Goal: Information Seeking & Learning: Find specific page/section

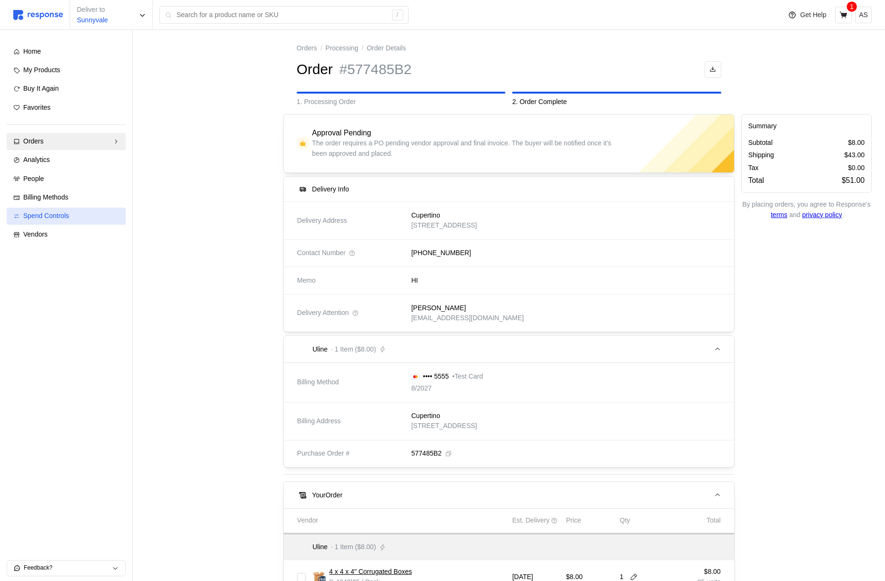
click at [66, 216] on span "Spend Controls" at bounding box center [46, 216] width 46 height 8
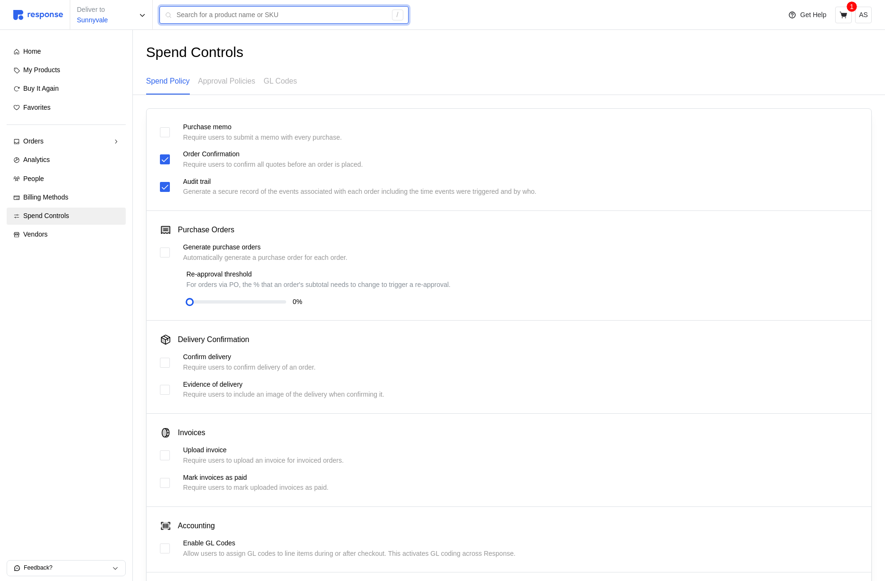
click at [272, 18] on input "text" at bounding box center [282, 15] width 210 height 17
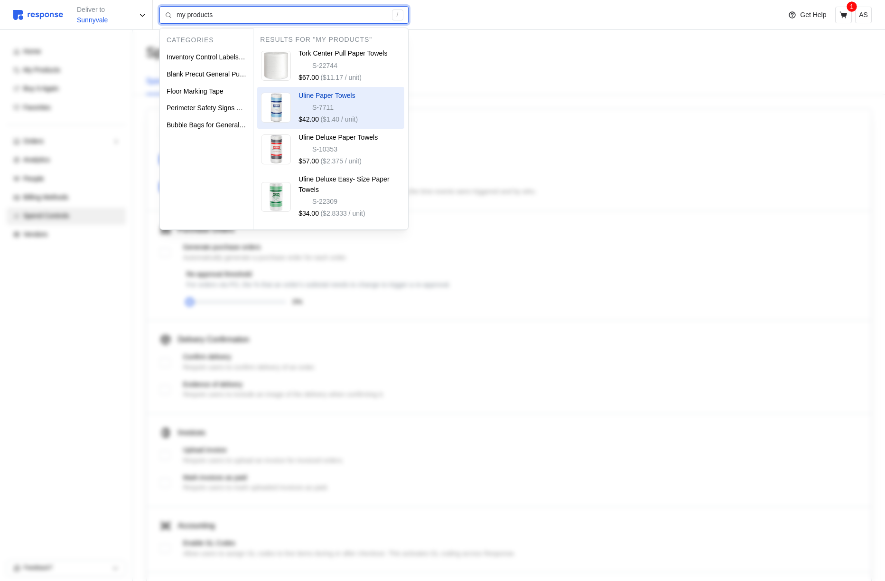
click at [336, 106] on div "S-7711" at bounding box center [328, 108] width 59 height 10
type input "my products"
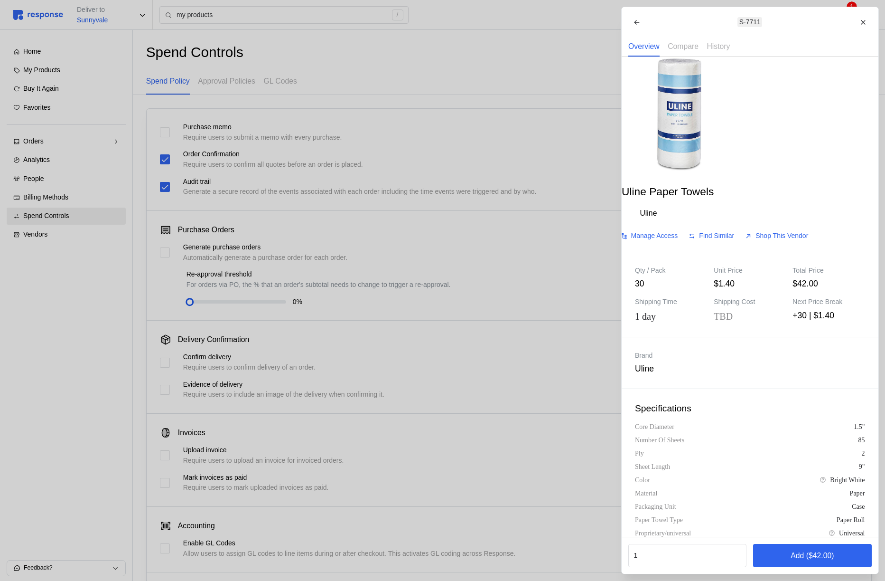
click at [336, 106] on div at bounding box center [442, 290] width 885 height 581
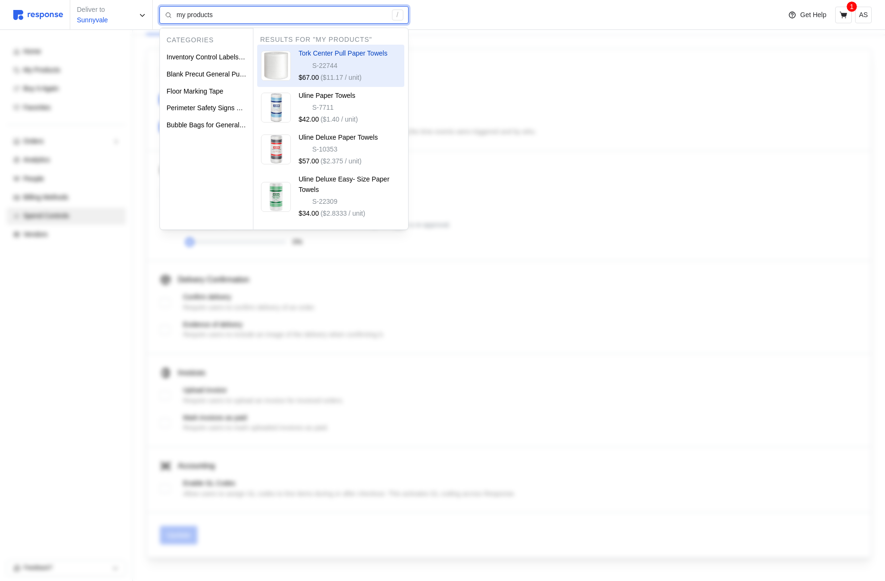
scroll to position [77, 0]
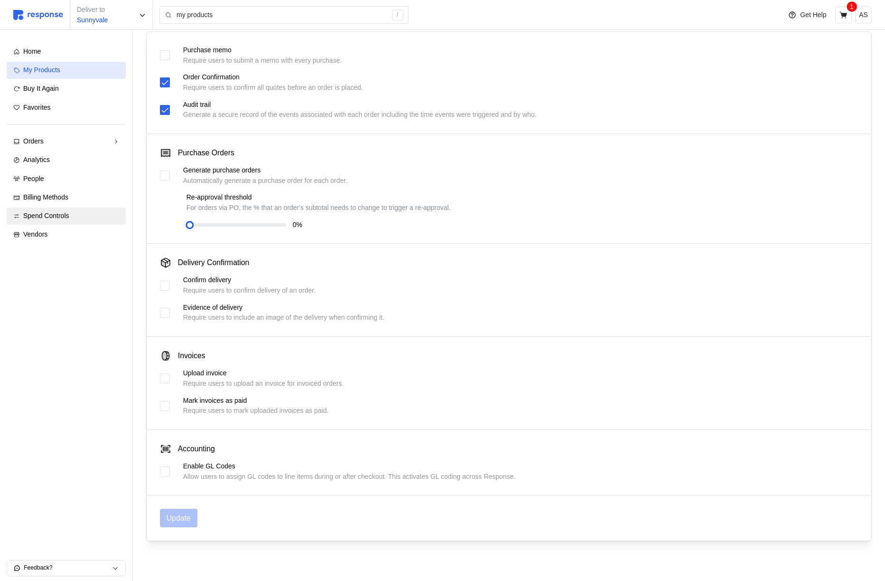
click at [78, 72] on div "My Products" at bounding box center [71, 70] width 96 height 10
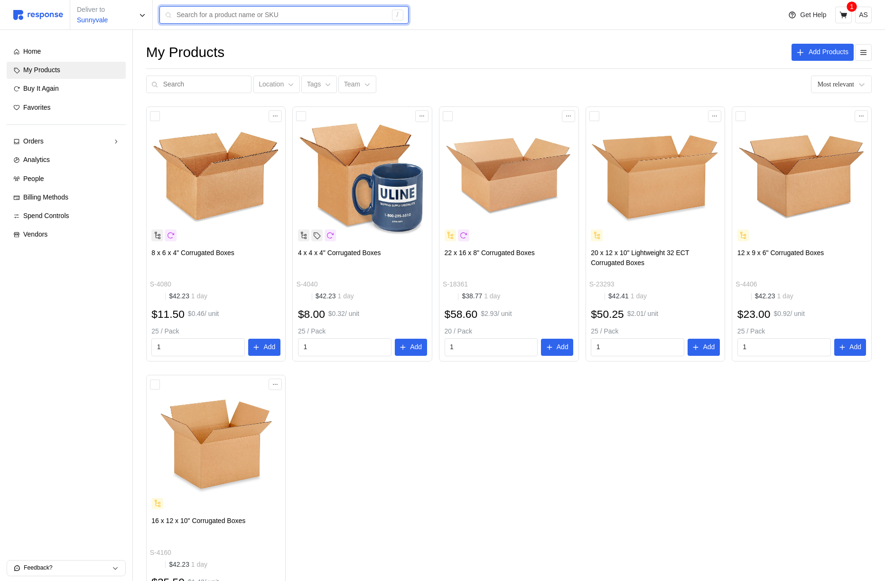
click at [258, 9] on input "text" at bounding box center [282, 15] width 210 height 17
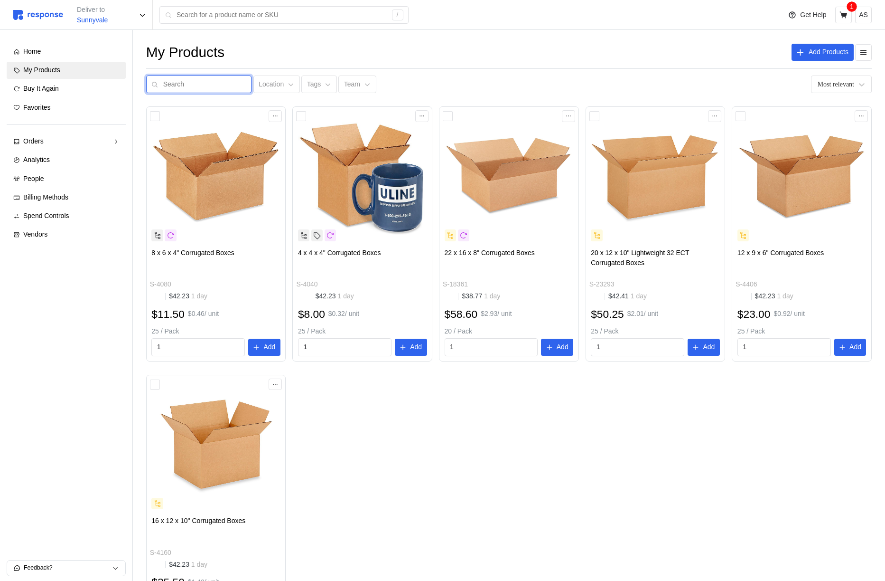
click at [213, 86] on input "text" at bounding box center [204, 84] width 83 height 17
type input "boxes"
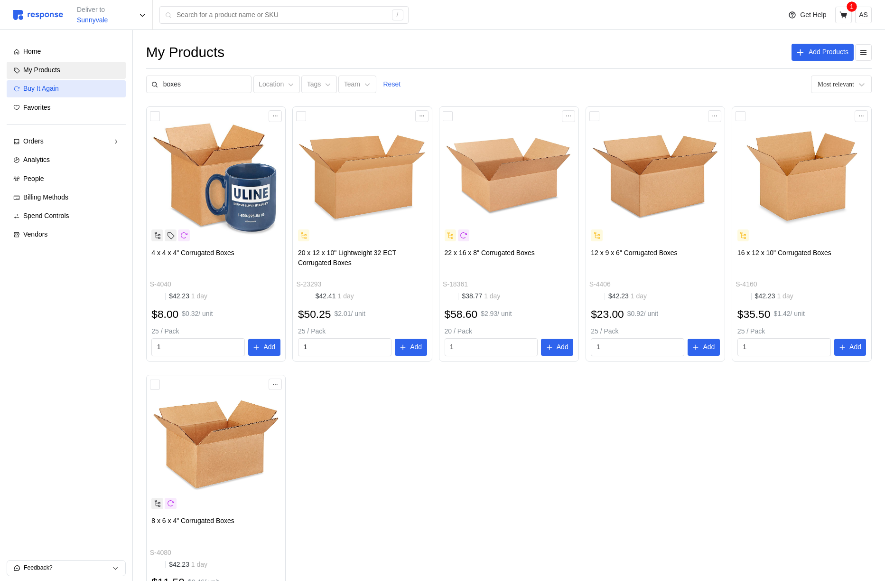
click at [67, 85] on div "Buy It Again" at bounding box center [71, 89] width 96 height 10
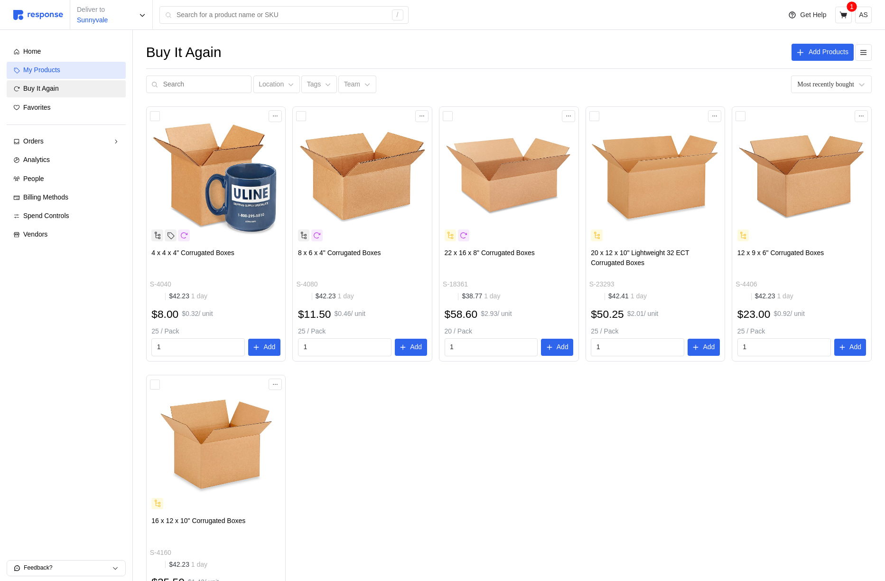
click at [70, 72] on div "My Products" at bounding box center [71, 70] width 96 height 10
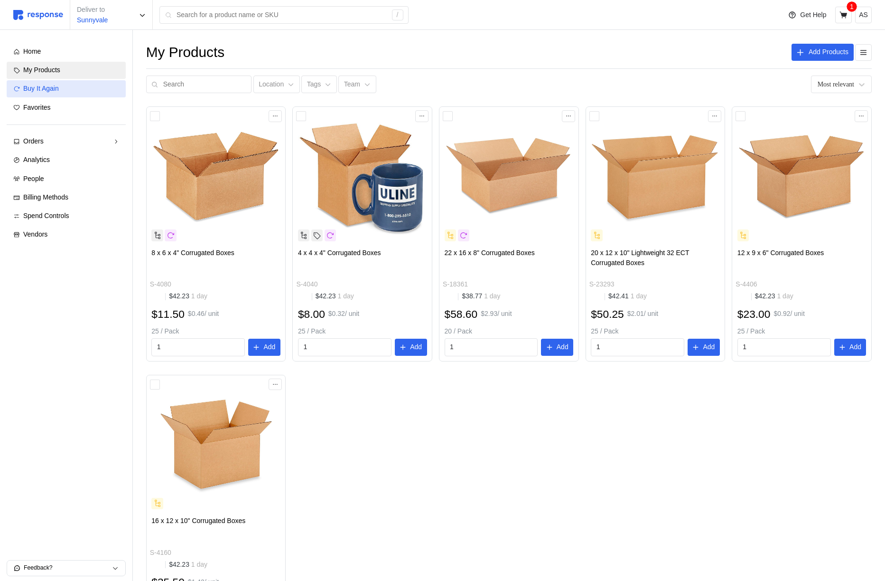
click at [63, 80] on link "Buy It Again" at bounding box center [66, 88] width 119 height 17
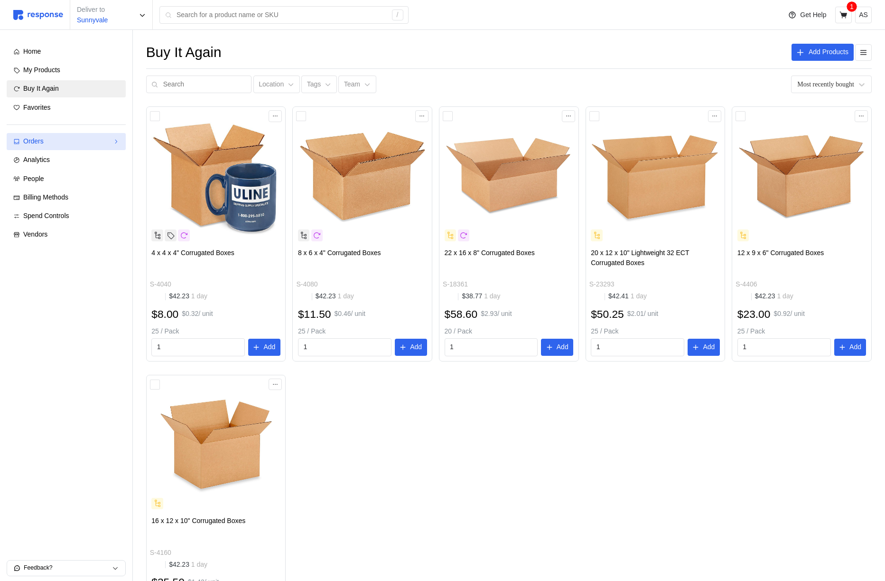
click at [91, 138] on div "Orders" at bounding box center [66, 141] width 86 height 10
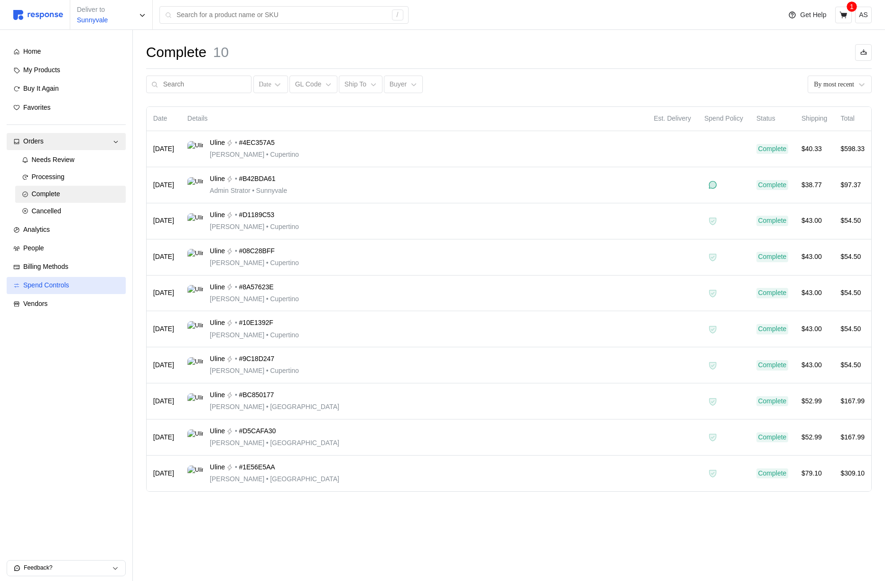
click at [75, 291] on link "Spend Controls" at bounding box center [66, 285] width 119 height 17
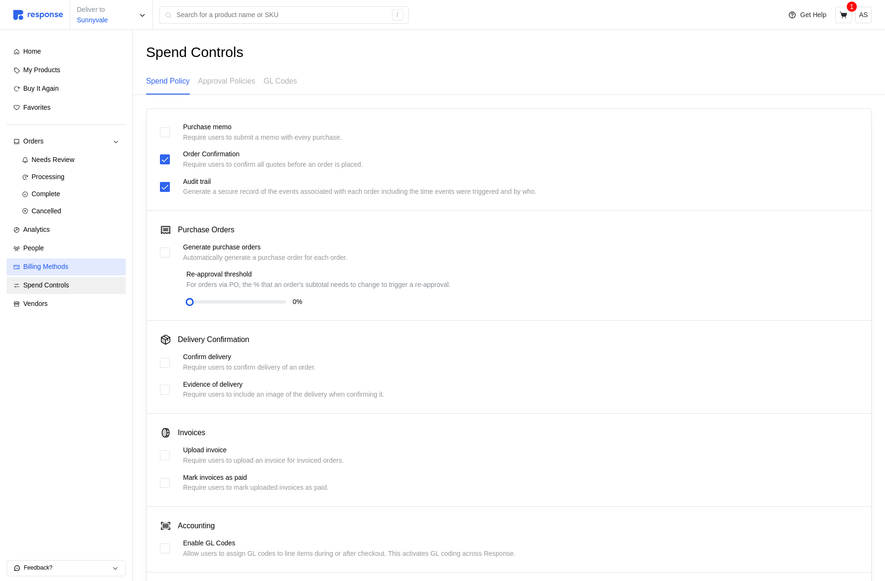
click at [79, 266] on div "Billing Methods" at bounding box center [71, 267] width 96 height 10
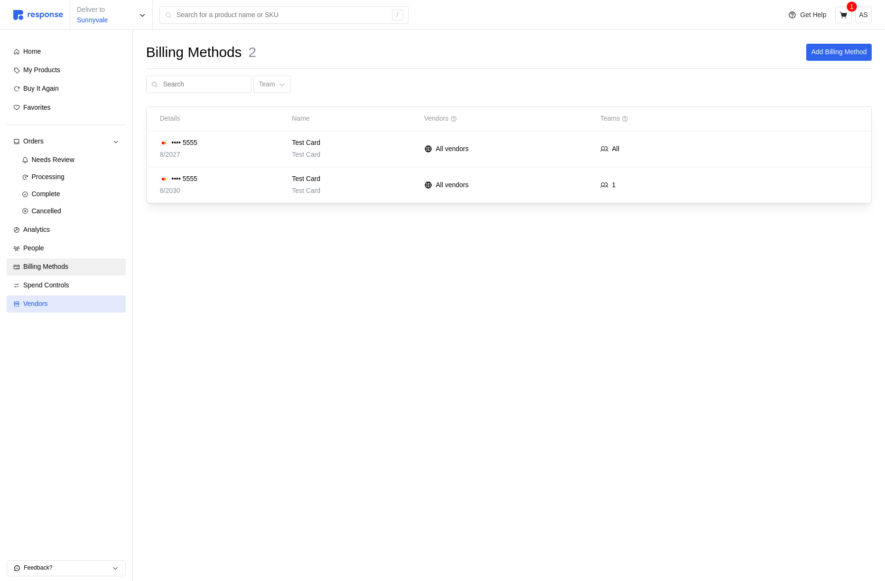
click at [69, 296] on link "Vendors" at bounding box center [66, 303] width 119 height 17
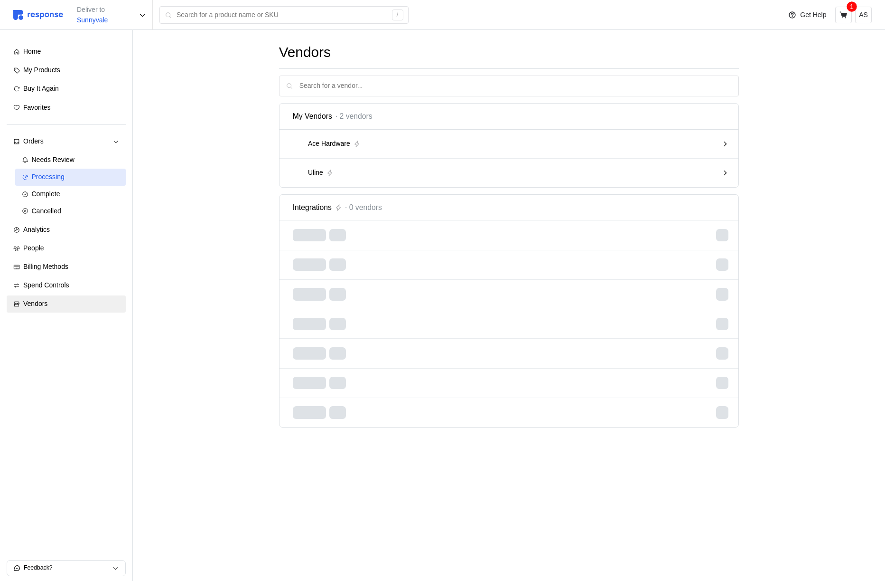
click at [78, 176] on div "Processing" at bounding box center [75, 177] width 87 height 10
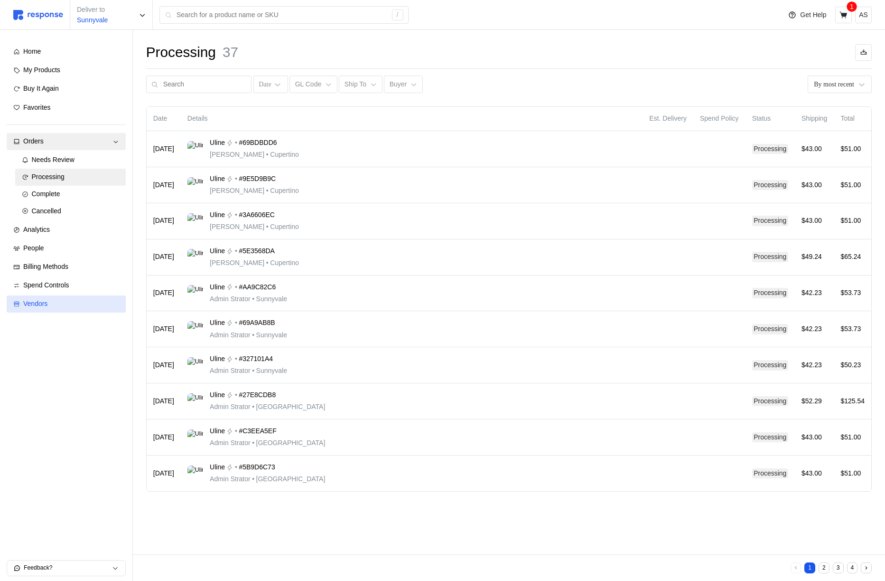
click at [56, 305] on div "Vendors" at bounding box center [71, 304] width 96 height 10
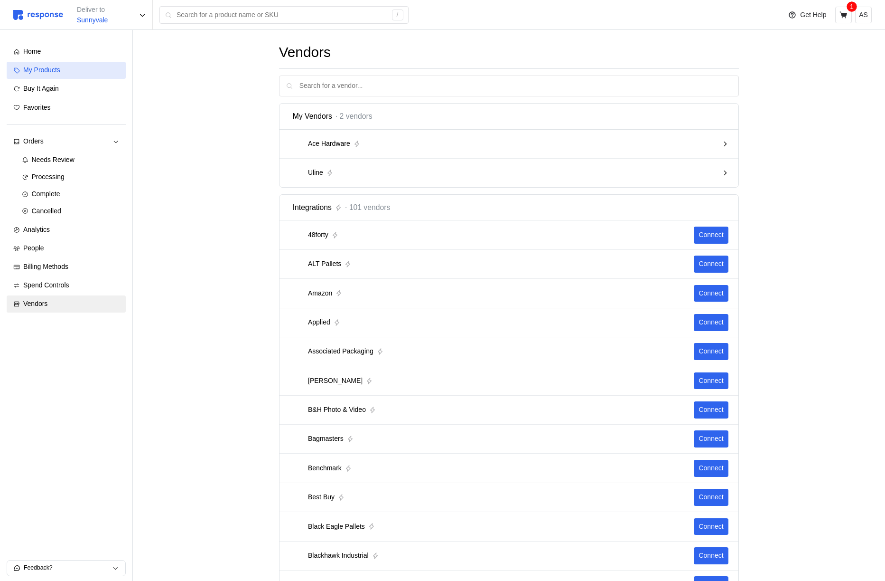
click at [79, 73] on div "My Products" at bounding box center [71, 70] width 96 height 10
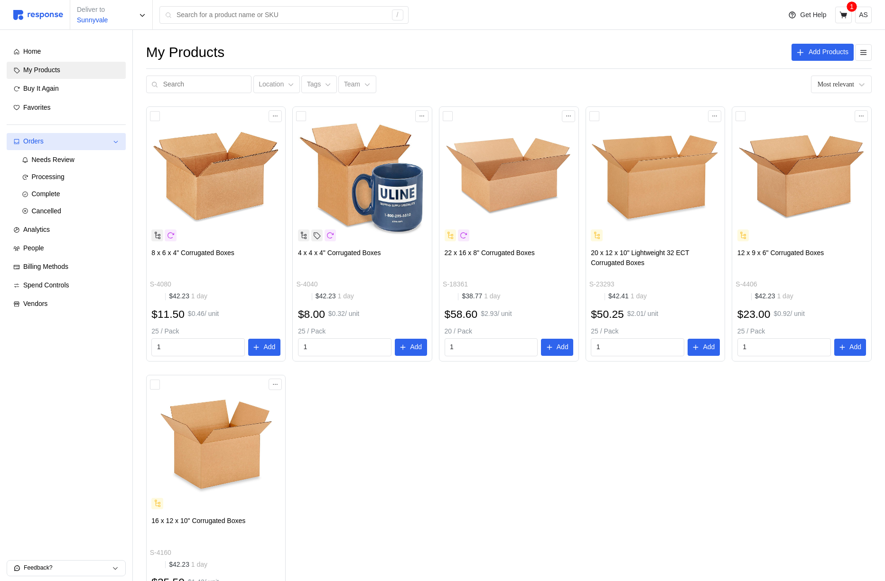
click at [74, 147] on link "Orders" at bounding box center [66, 141] width 119 height 17
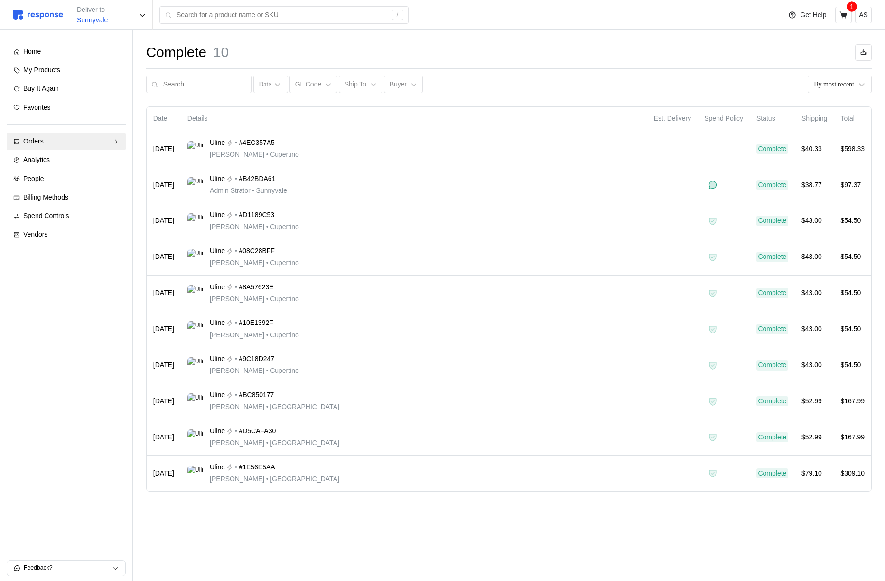
click at [67, 79] on div "Home My Products Buy It Again Favorites Orders Needs Review Processing Complete…" at bounding box center [66, 143] width 119 height 200
click at [61, 64] on link "My Products" at bounding box center [66, 70] width 119 height 17
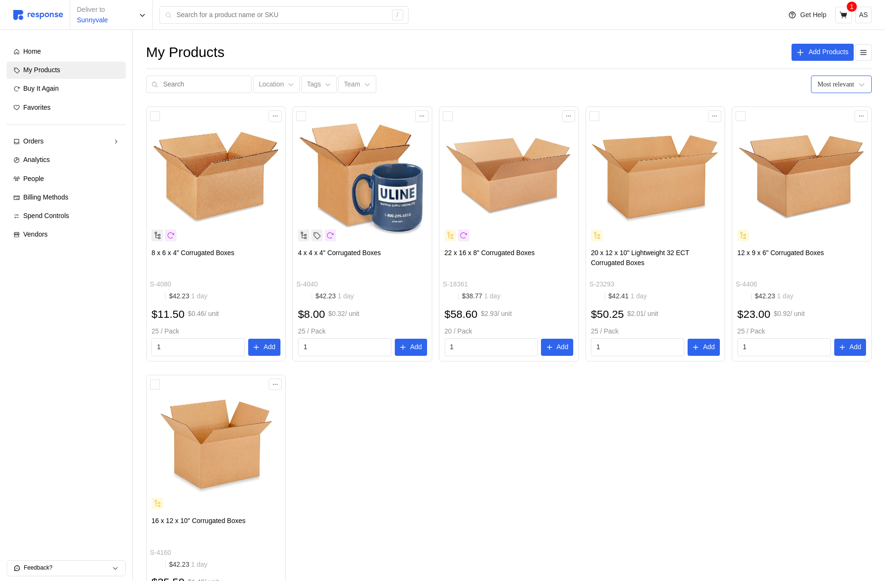
click at [845, 85] on div "Most relevant" at bounding box center [836, 84] width 37 height 10
click at [867, 56] on button at bounding box center [864, 52] width 17 height 17
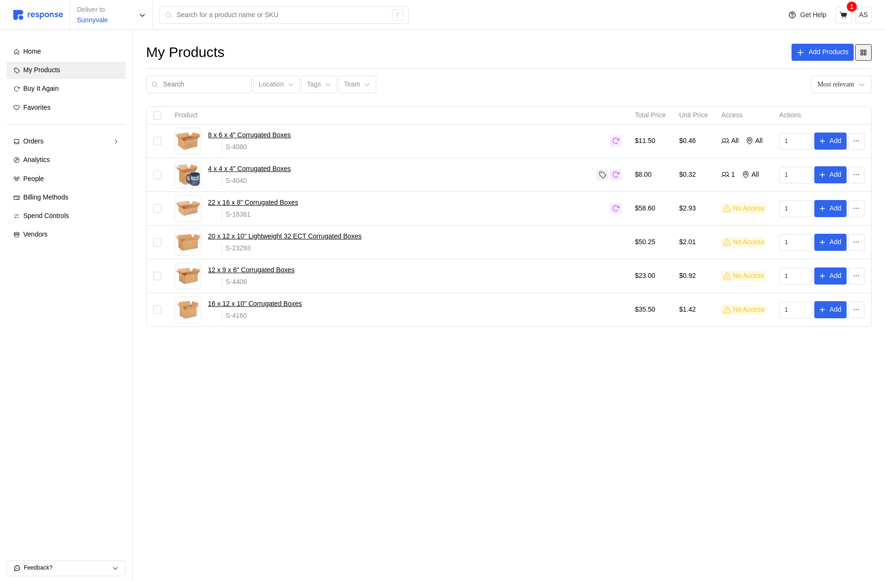
click at [866, 57] on button at bounding box center [864, 52] width 17 height 17
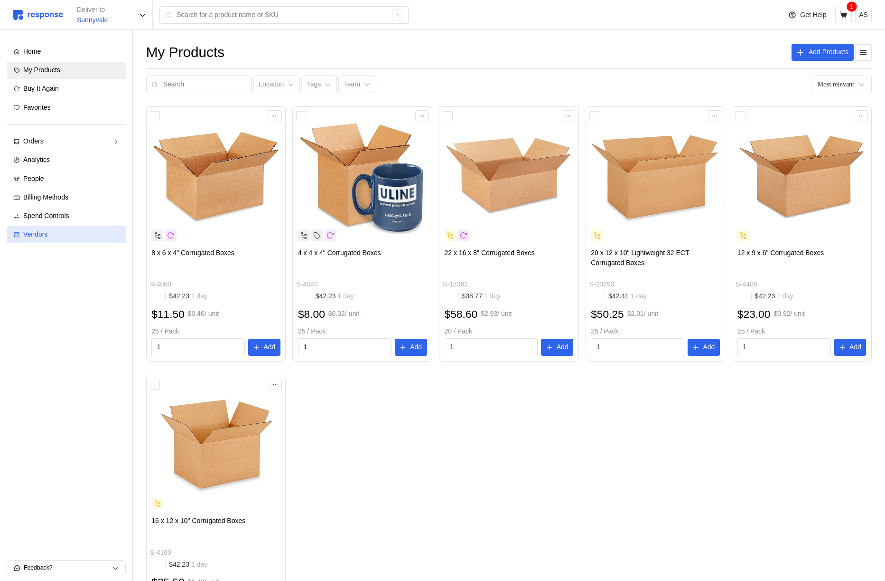
click at [67, 229] on div "Vendors" at bounding box center [71, 234] width 96 height 10
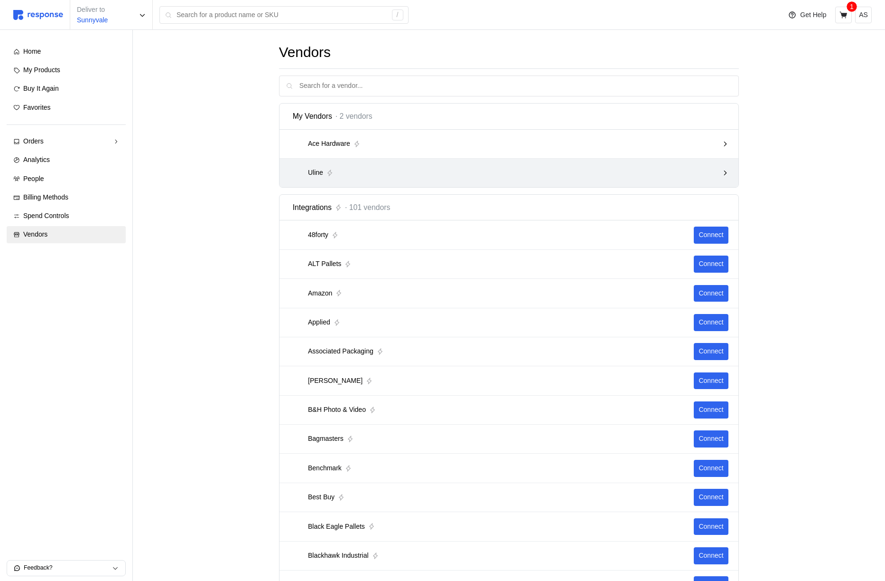
click at [640, 175] on div "Uline" at bounding box center [506, 173] width 426 height 12
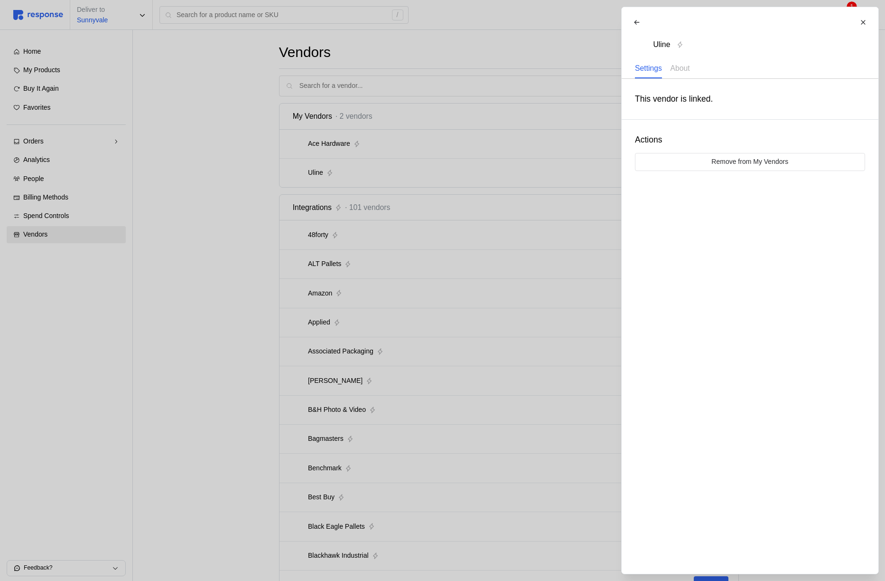
click at [572, 142] on div at bounding box center [442, 290] width 885 height 581
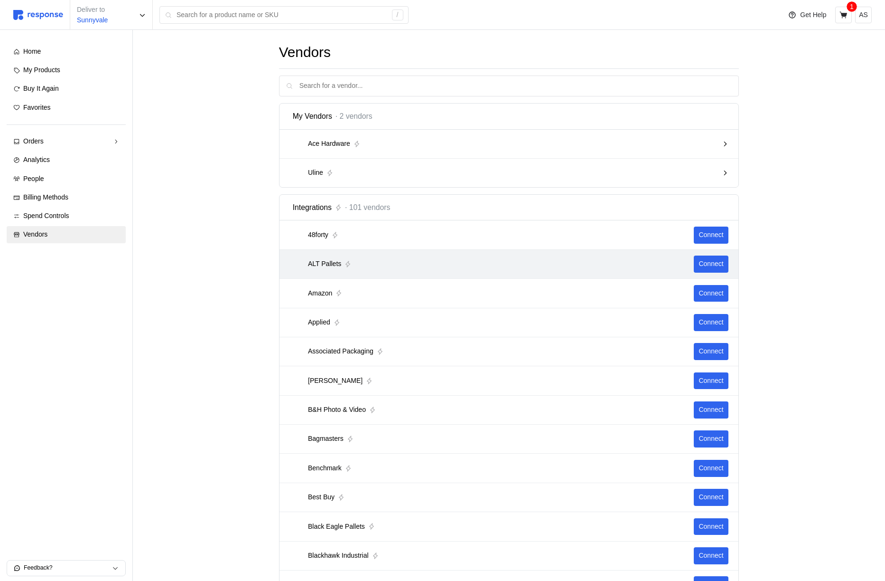
click at [529, 278] on div "ALT Pallets Connect" at bounding box center [510, 264] width 460 height 29
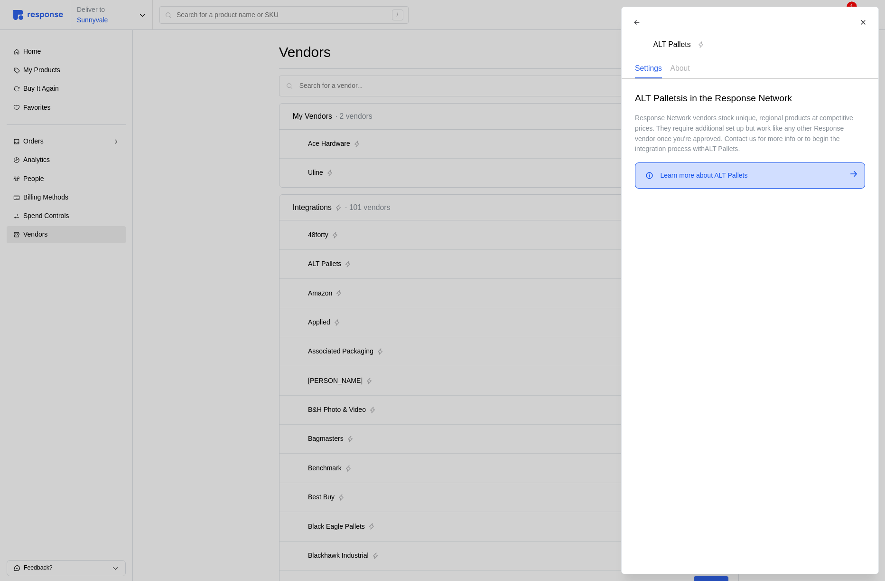
click at [679, 182] on div "Learn more about ALT Pallets" at bounding box center [750, 175] width 230 height 26
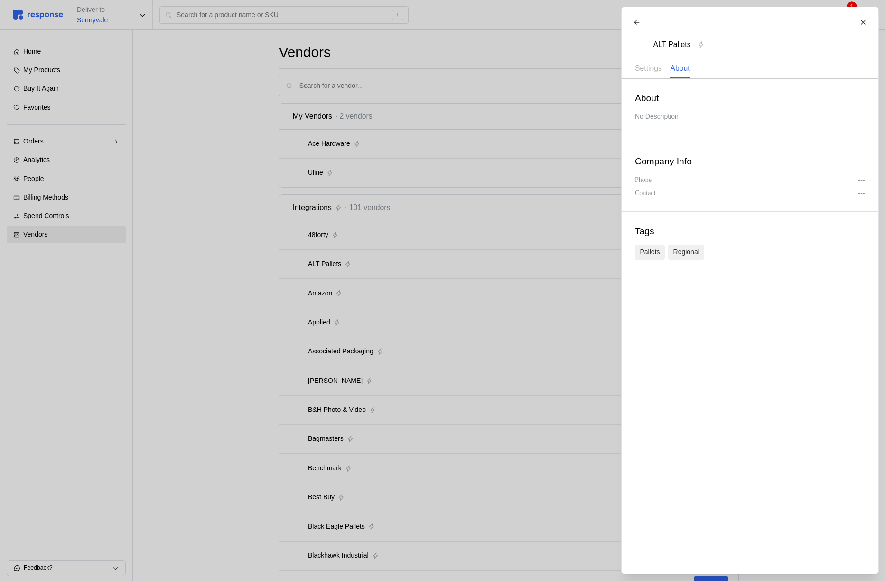
click at [668, 69] on div "Settings About" at bounding box center [660, 68] width 62 height 19
click at [660, 68] on p "Settings" at bounding box center [648, 68] width 27 height 12
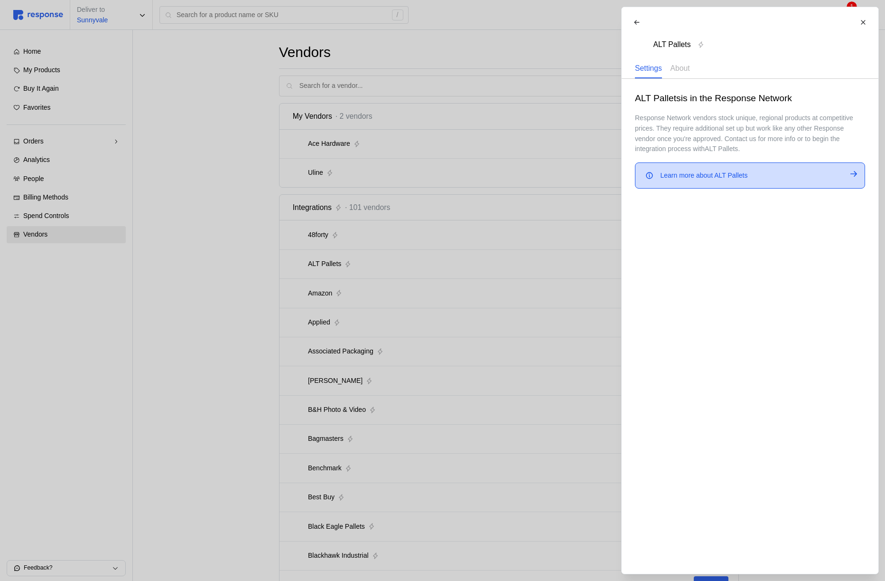
click at [681, 178] on p "Learn more about ALT Pallets" at bounding box center [703, 175] width 87 height 10
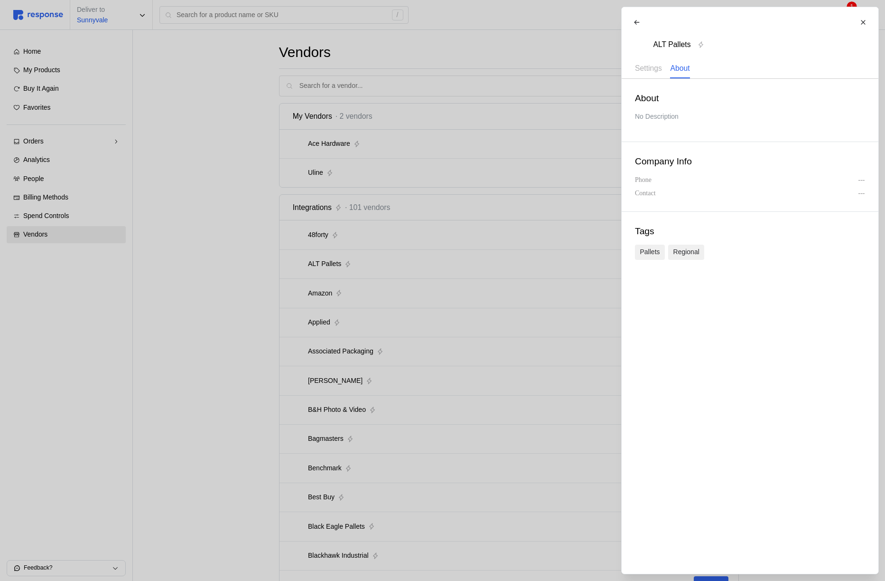
click at [508, 159] on div at bounding box center [442, 290] width 885 height 581
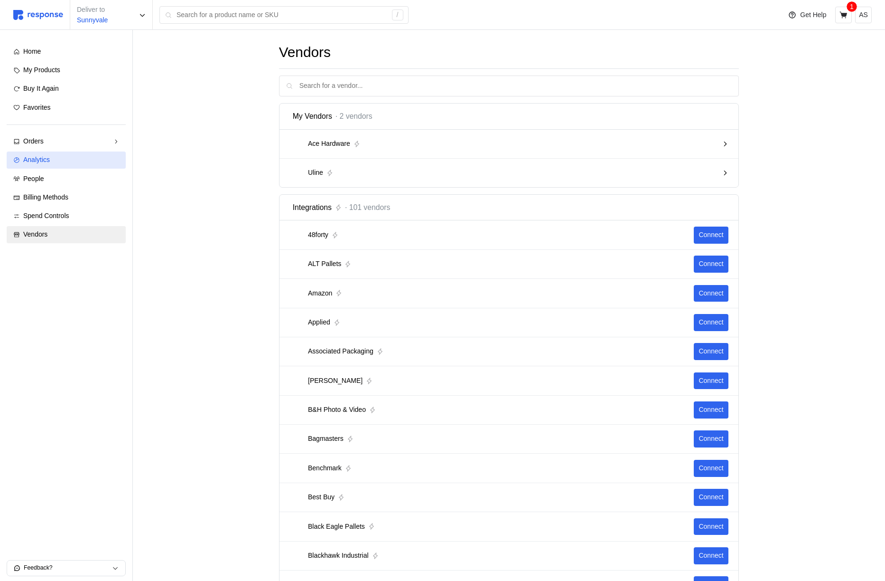
click at [66, 152] on link "Analytics" at bounding box center [66, 159] width 119 height 17
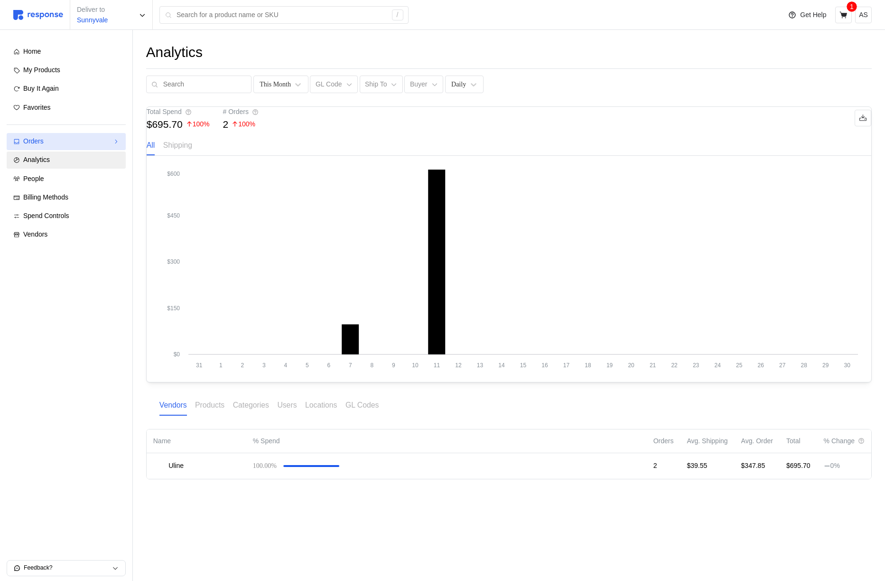
click at [74, 139] on div "Orders" at bounding box center [66, 141] width 86 height 10
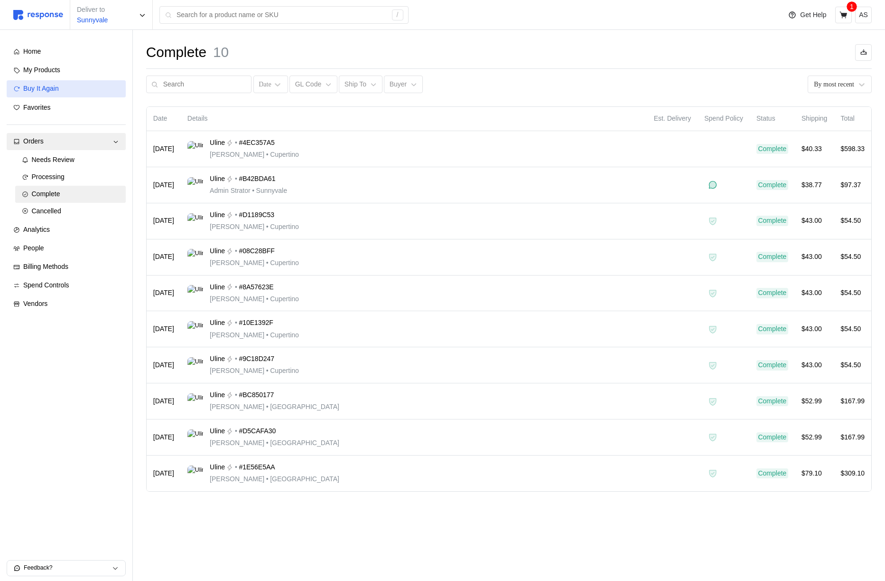
click at [83, 90] on div "Buy It Again" at bounding box center [71, 89] width 96 height 10
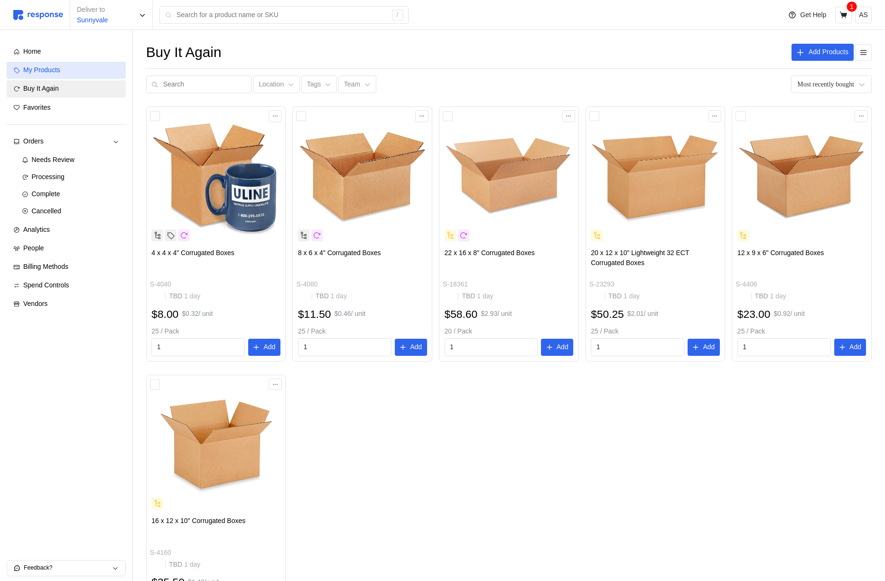
click at [86, 72] on div "My Products" at bounding box center [71, 70] width 96 height 10
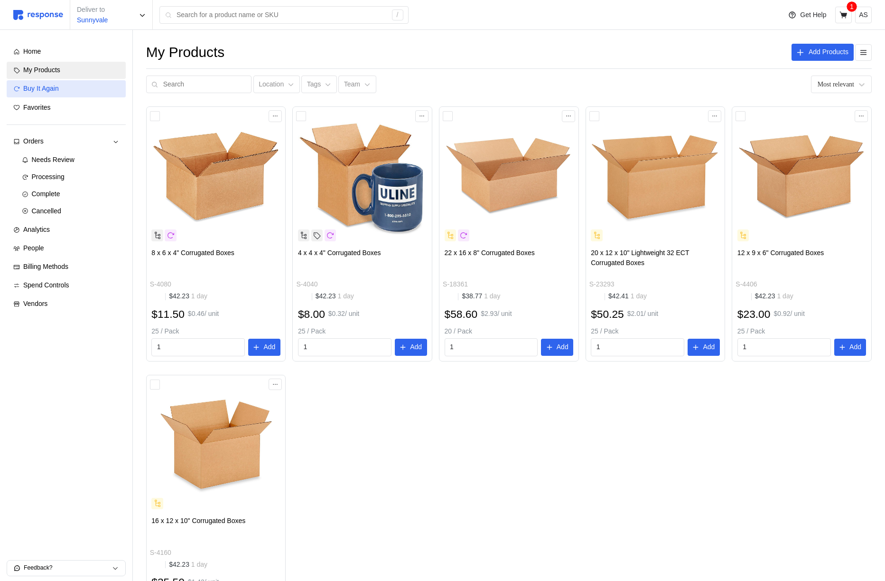
click at [85, 82] on link "Buy It Again" at bounding box center [66, 88] width 119 height 17
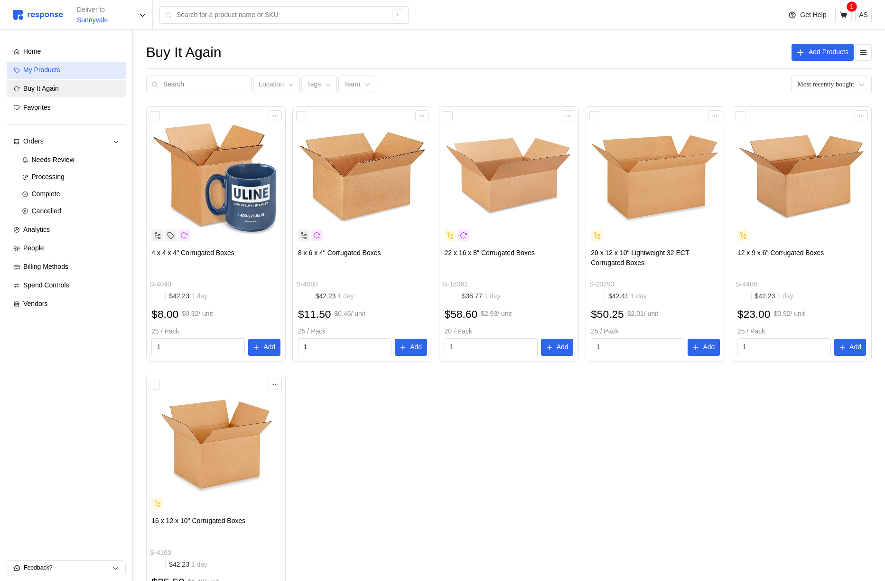
click at [84, 69] on div "My Products" at bounding box center [71, 70] width 96 height 10
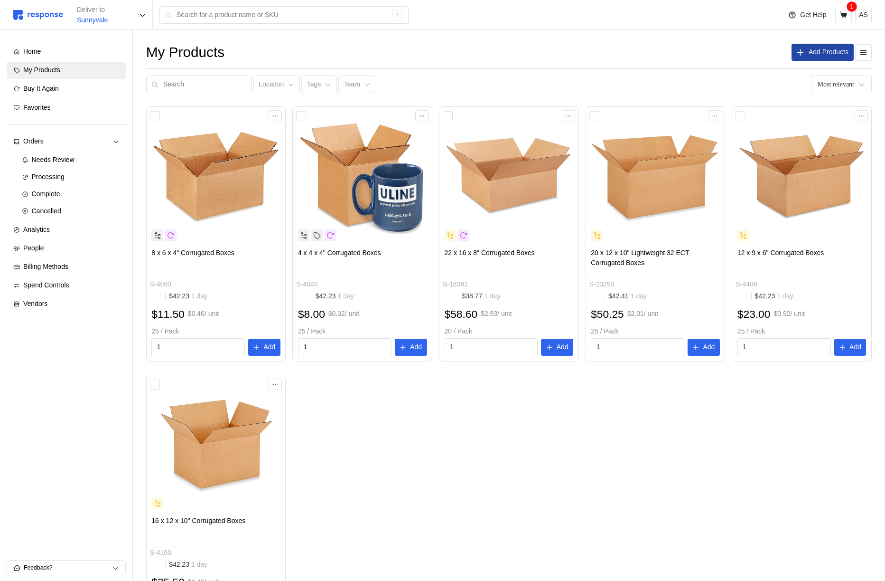
click at [834, 47] on button "Add Products" at bounding box center [823, 52] width 62 height 17
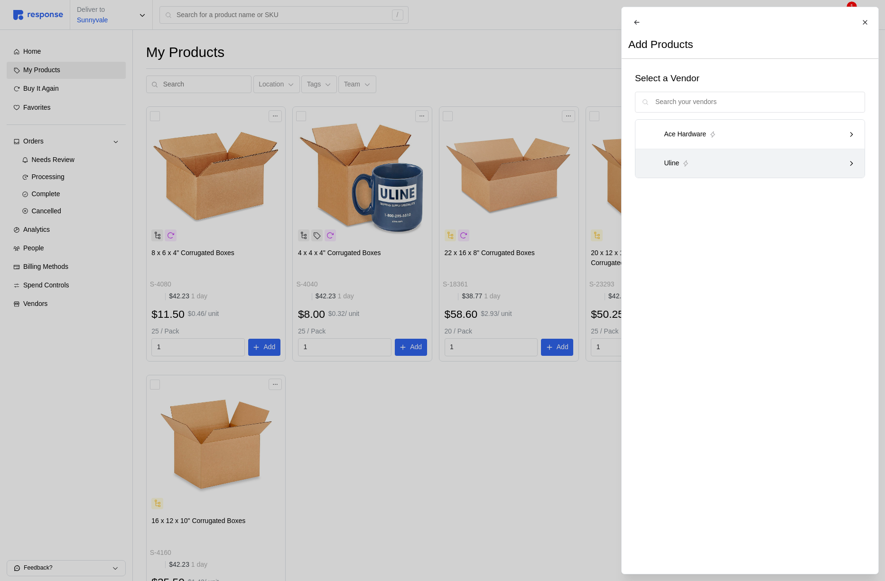
click at [675, 169] on p "Uline" at bounding box center [671, 163] width 15 height 10
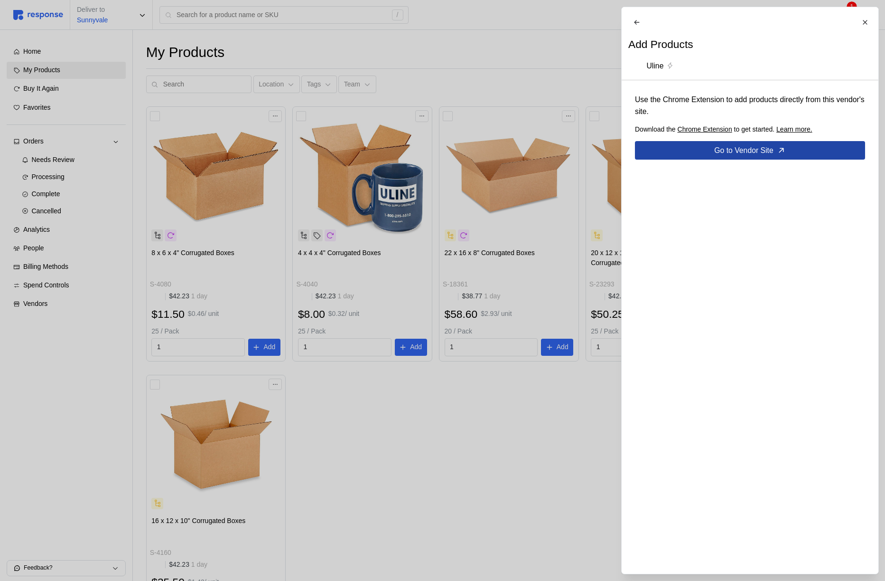
click at [715, 156] on p "Go to Vendor Site" at bounding box center [744, 150] width 59 height 12
click at [572, 113] on div at bounding box center [442, 290] width 885 height 581
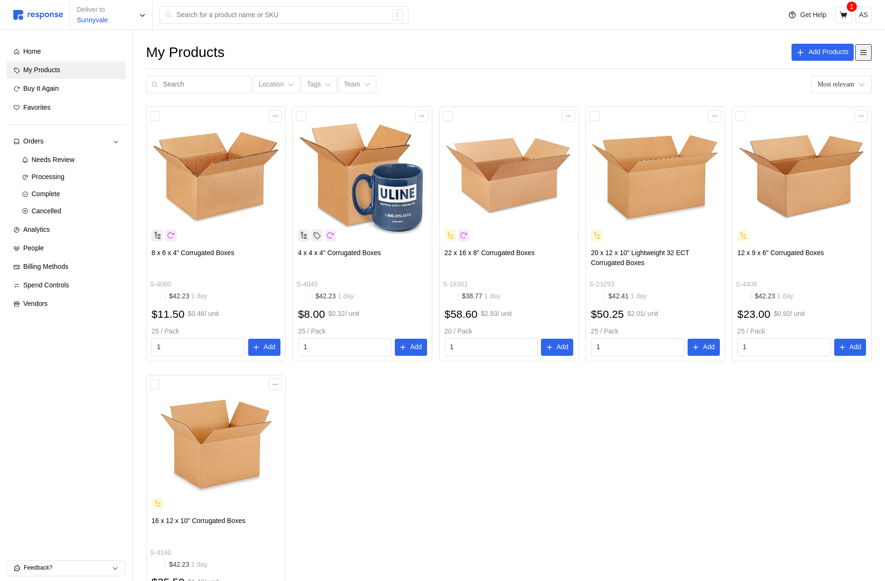
click at [863, 53] on icon at bounding box center [864, 52] width 9 height 9
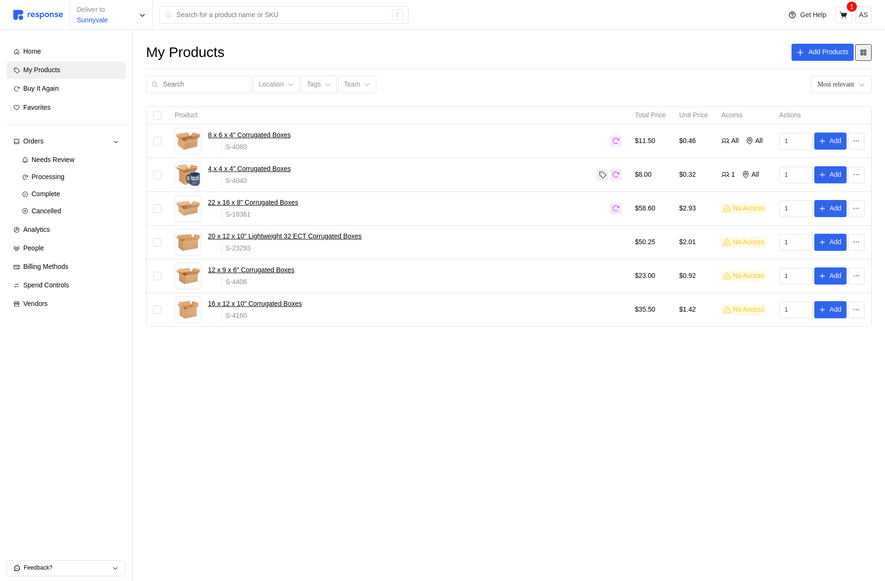
click at [864, 53] on icon at bounding box center [864, 52] width 9 height 9
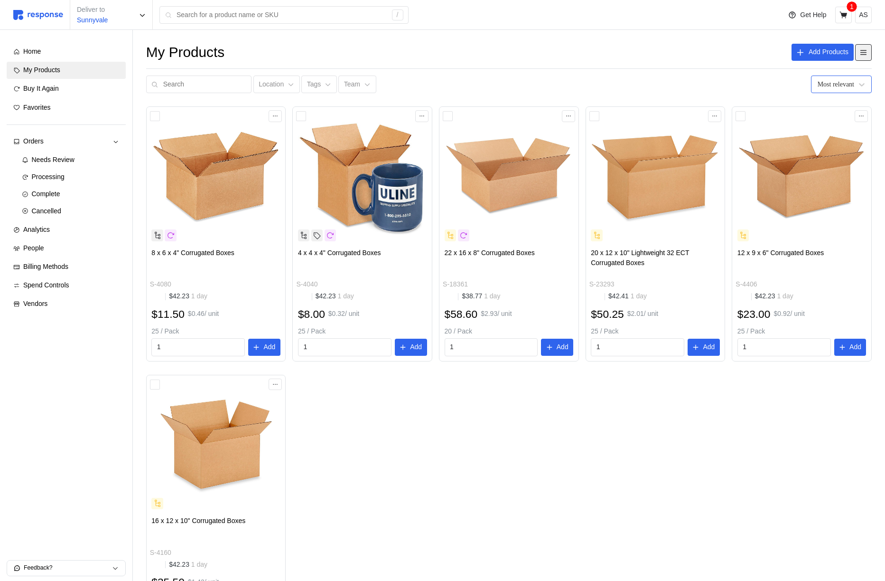
click at [856, 87] on div "Most relevant" at bounding box center [841, 84] width 61 height 18
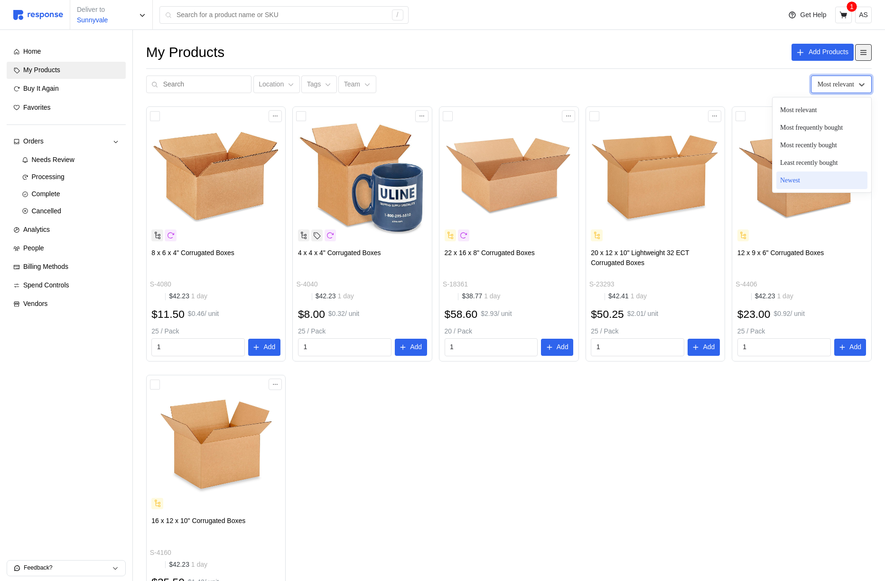
click at [793, 180] on div "Newest" at bounding box center [822, 180] width 91 height 18
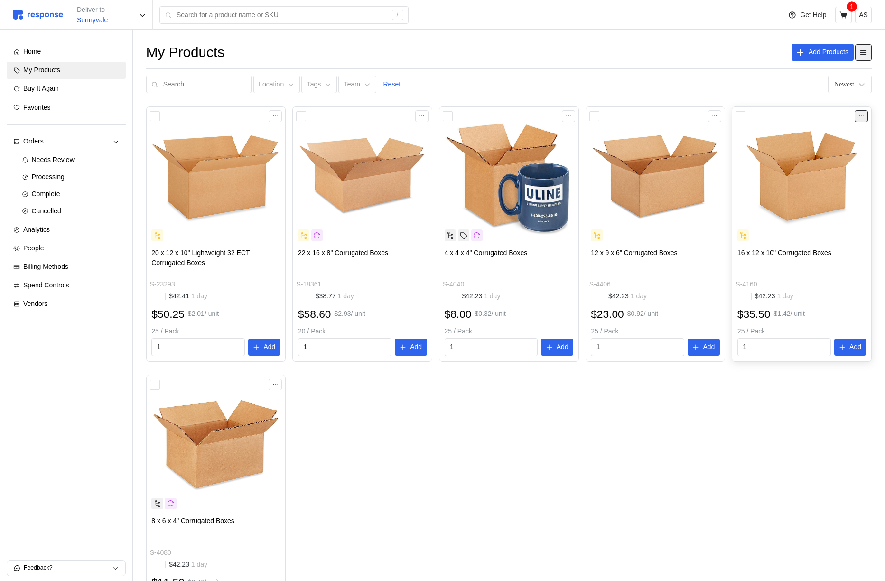
click at [865, 120] on button at bounding box center [861, 115] width 13 height 11
click at [419, 75] on div "My Products Add Products Location Tags Team Reset Newest" at bounding box center [509, 68] width 726 height 50
click at [386, 81] on p "Reset" at bounding box center [393, 84] width 18 height 10
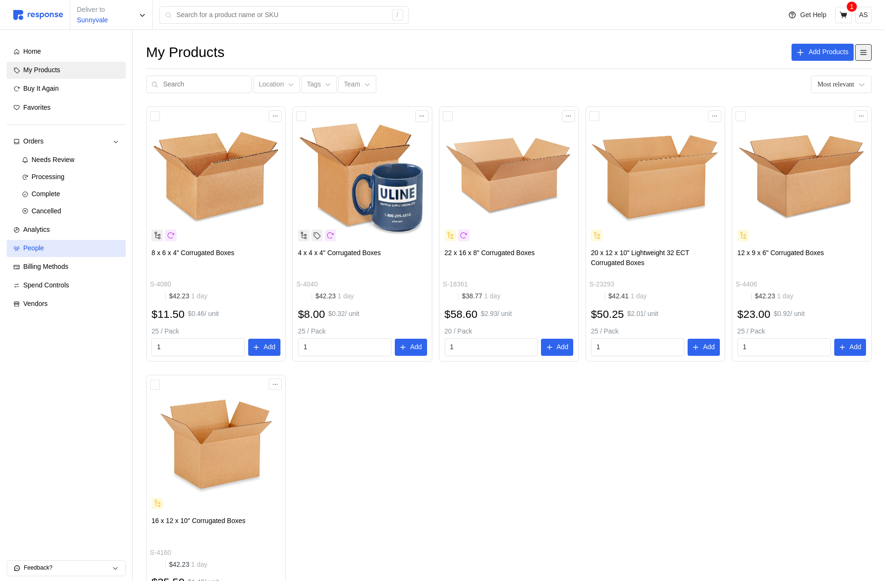
click at [61, 252] on div "People" at bounding box center [71, 248] width 96 height 10
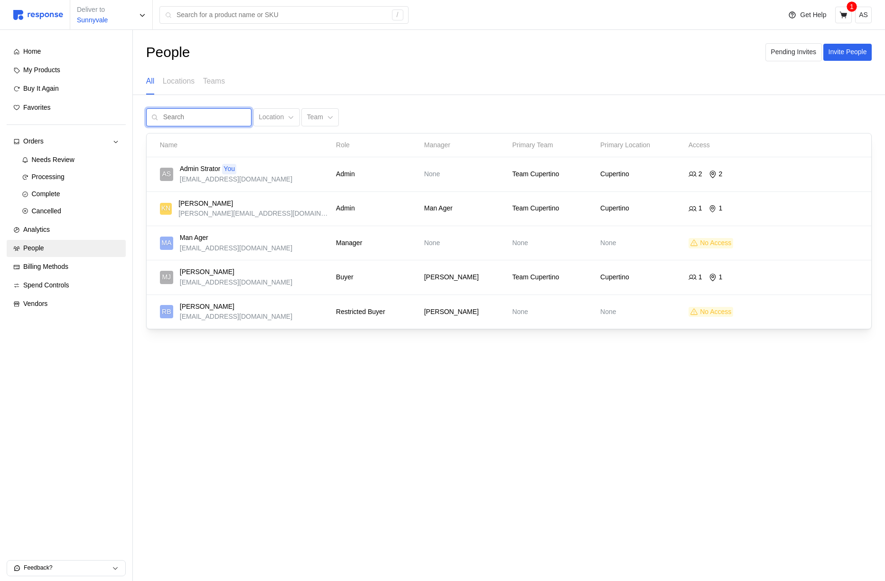
click at [196, 117] on input "text" at bounding box center [204, 117] width 83 height 17
type input "[PERSON_NAME]"
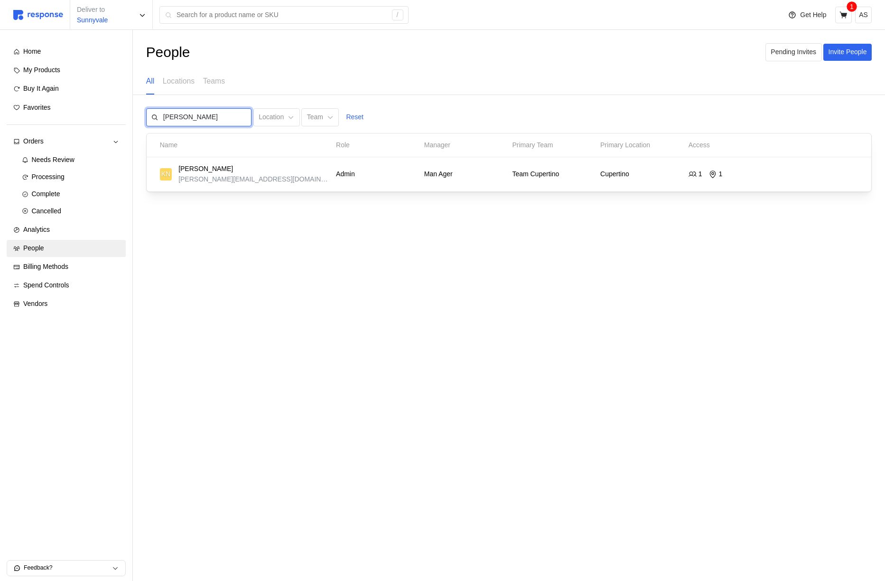
click at [196, 117] on input "[PERSON_NAME]" at bounding box center [204, 117] width 83 height 17
click at [346, 115] on p "Reset" at bounding box center [355, 117] width 18 height 10
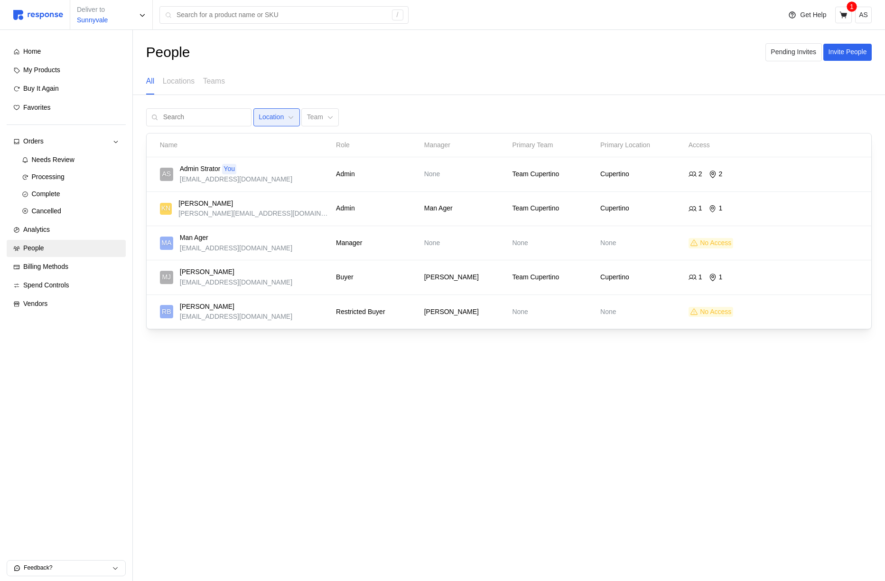
click at [273, 118] on button "Location" at bounding box center [277, 117] width 47 height 18
click at [277, 159] on p "Cupertino" at bounding box center [271, 158] width 29 height 10
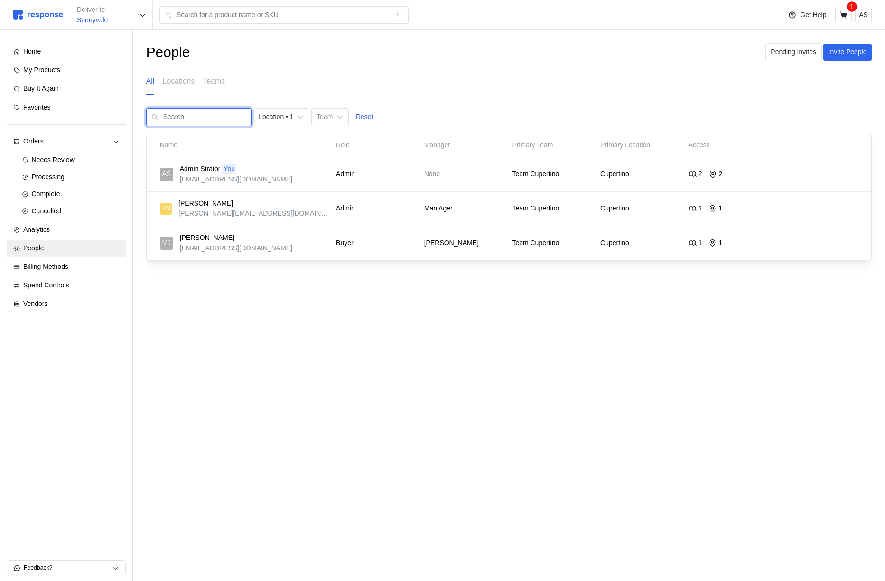
click at [200, 125] on input "text" at bounding box center [204, 117] width 83 height 17
type input "[PERSON_NAME]"
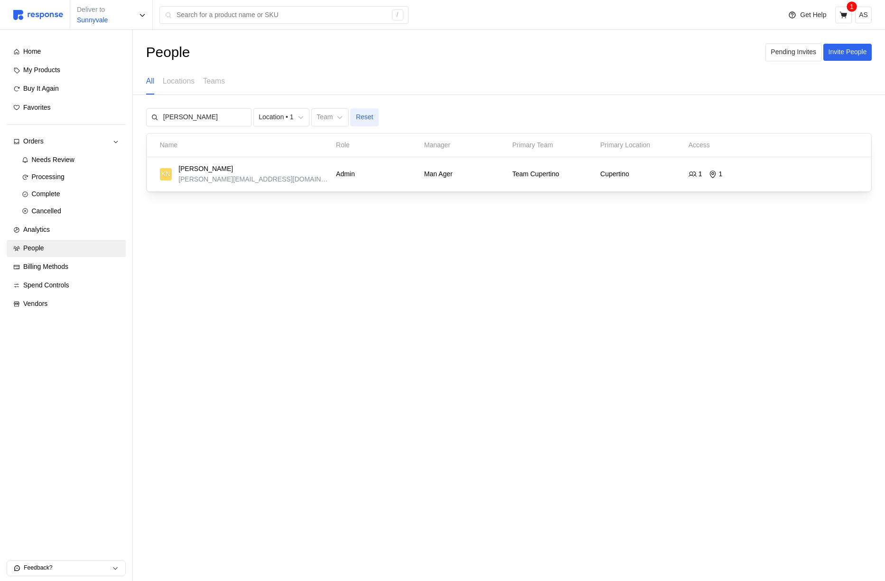
click at [356, 119] on p "Reset" at bounding box center [365, 117] width 18 height 10
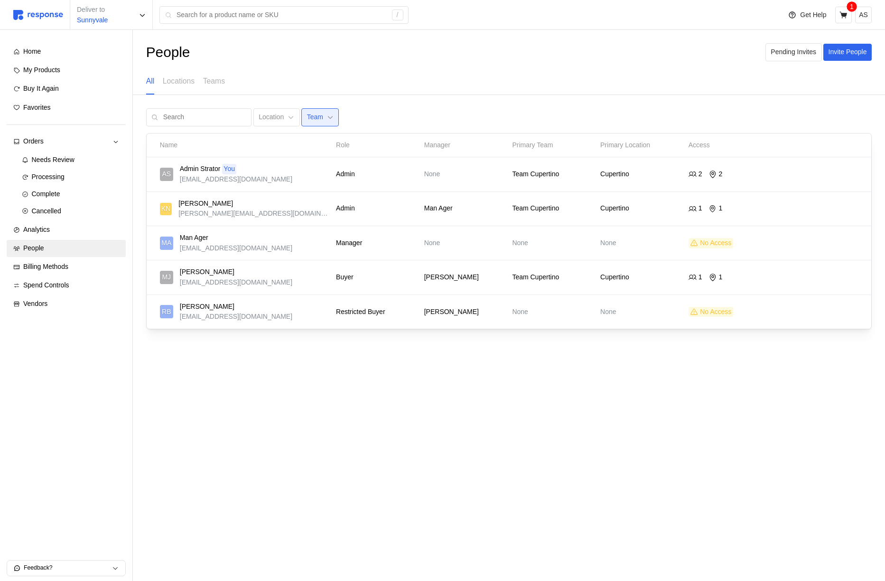
click at [327, 118] on icon at bounding box center [330, 117] width 7 height 7
click at [327, 181] on div "Team Test" at bounding box center [355, 174] width 127 height 17
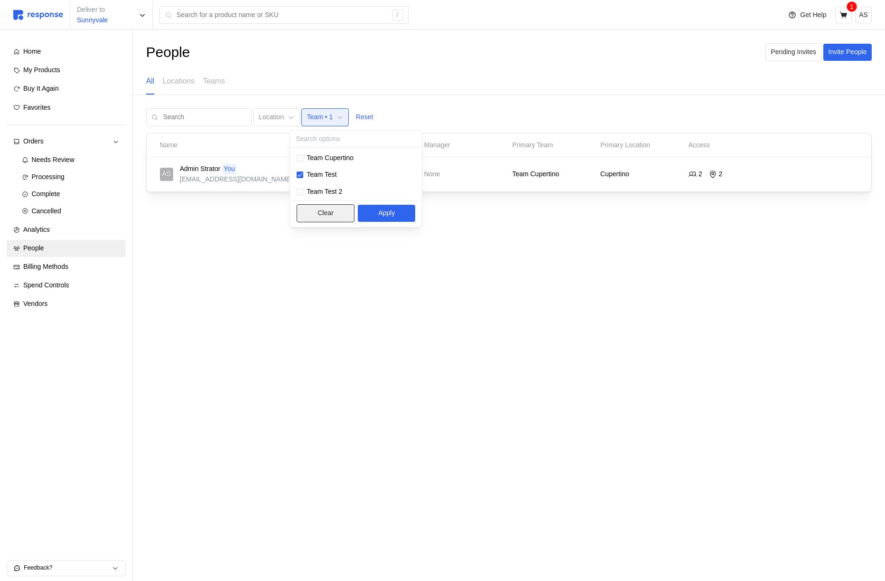
click at [330, 213] on p "Clear" at bounding box center [326, 213] width 16 height 10
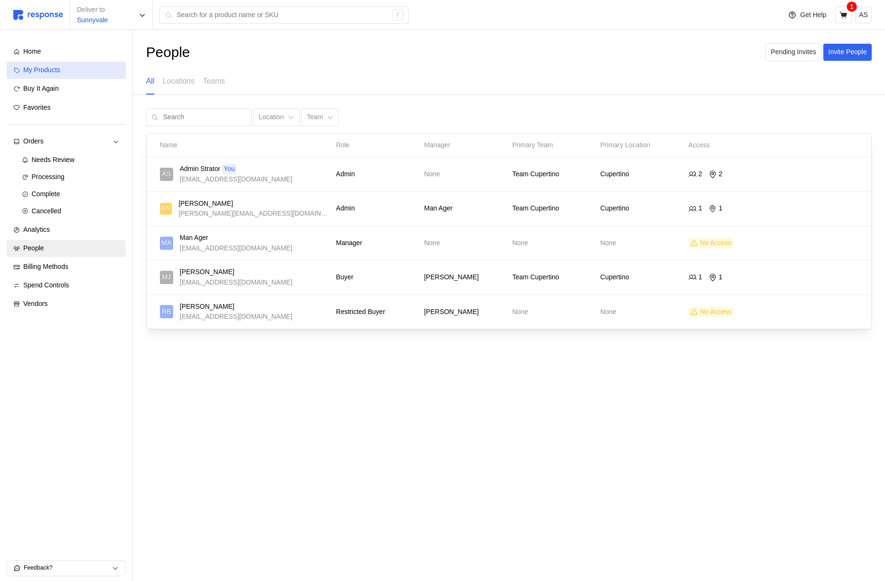
click at [60, 66] on span "My Products" at bounding box center [41, 70] width 37 height 8
